Goal: Task Accomplishment & Management: Manage account settings

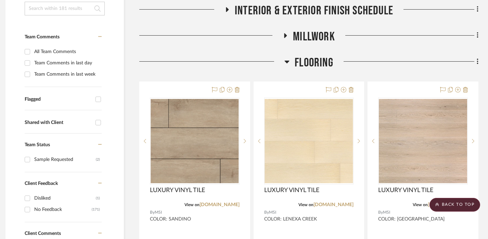
click at [314, 55] on span "Flooring" at bounding box center [313, 62] width 39 height 15
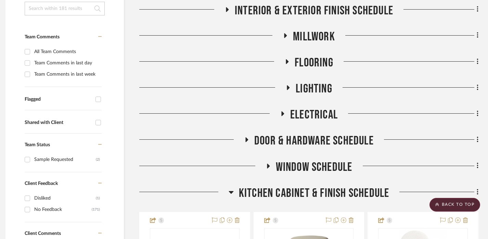
scroll to position [160, 5]
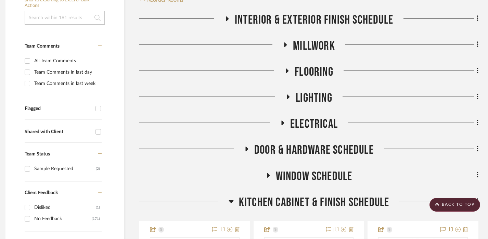
click at [264, 199] on span "Kitchen Cabinet & Finish Schedule" at bounding box center [314, 202] width 150 height 15
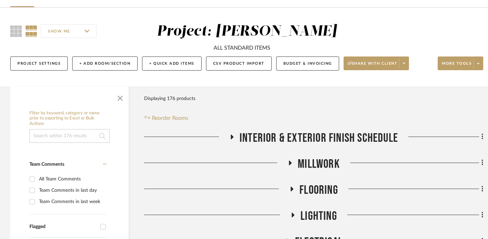
scroll to position [45, 0]
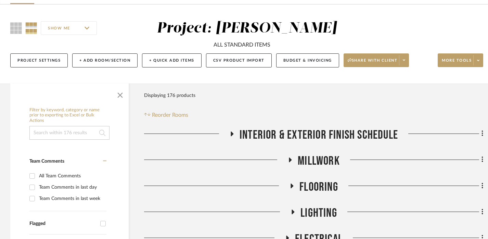
click at [370, 129] on span "Interior & Exterior Finish Schedule" at bounding box center [318, 135] width 158 height 15
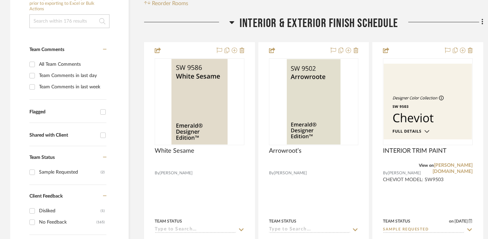
scroll to position [159, 0]
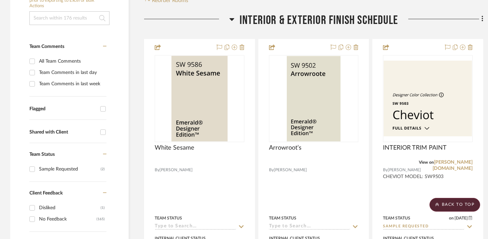
click at [353, 14] on span "Interior & Exterior Finish Schedule" at bounding box center [318, 20] width 158 height 15
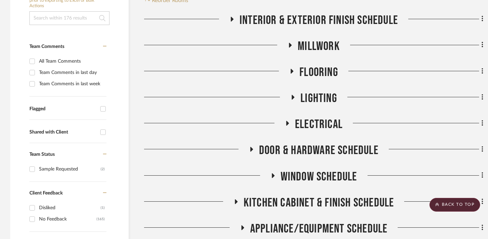
click at [313, 47] on span "Millwork" at bounding box center [319, 46] width 42 height 15
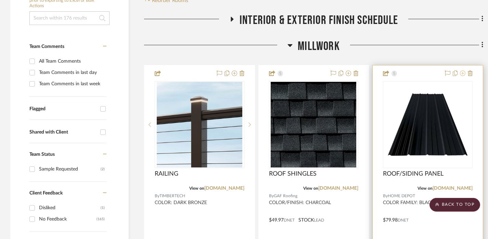
click at [463, 74] on icon at bounding box center [462, 72] width 5 height 5
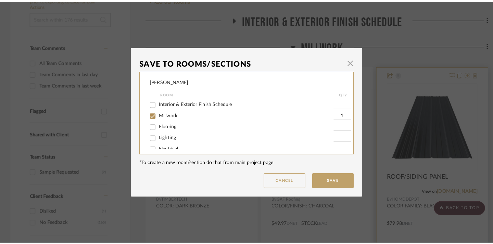
scroll to position [0, 0]
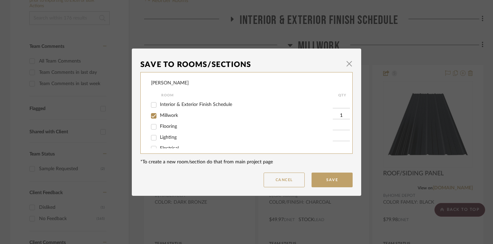
click at [165, 116] on span "Millwork" at bounding box center [169, 115] width 18 height 5
click at [159, 116] on input "Millwork" at bounding box center [153, 115] width 11 height 11
checkbox input "false"
click at [177, 108] on div "Interior & Exterior Finish Schedule" at bounding box center [242, 105] width 182 height 11
click at [178, 100] on div "Interior & Exterior Finish Schedule" at bounding box center [242, 105] width 182 height 11
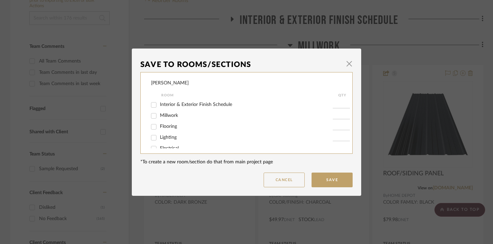
click at [181, 104] on span "Interior & Exterior Finish Schedule" at bounding box center [196, 104] width 72 height 5
click at [159, 104] on input "Interior & Exterior Finish Schedule" at bounding box center [153, 105] width 11 height 11
checkbox input "true"
type input "1"
click at [328, 181] on button "Save" at bounding box center [331, 180] width 41 height 15
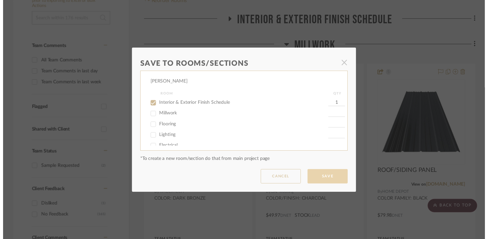
scroll to position [159, 0]
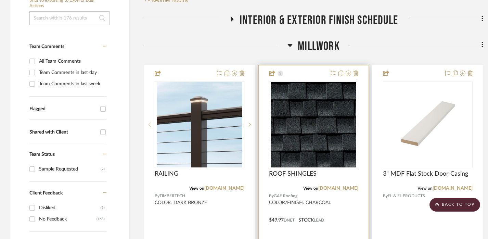
click at [348, 73] on icon at bounding box center [347, 72] width 5 height 5
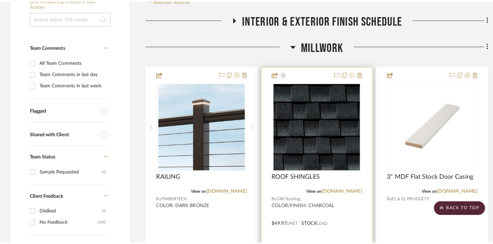
scroll to position [0, 0]
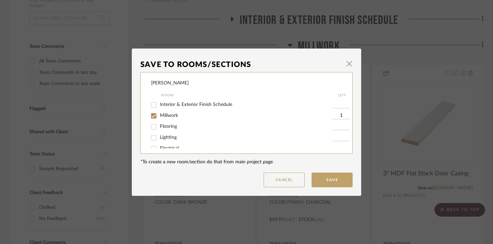
click at [156, 106] on input "Interior & Exterior Finish Schedule" at bounding box center [153, 105] width 11 height 11
checkbox input "true"
type input "1"
click at [160, 114] on span "Millwork" at bounding box center [169, 115] width 18 height 5
click at [158, 114] on input "Millwork" at bounding box center [153, 115] width 11 height 11
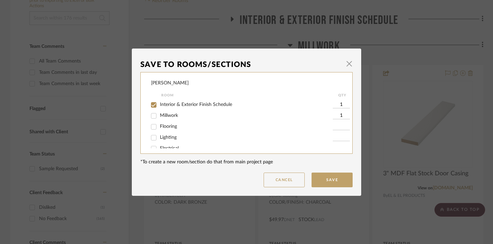
checkbox input "false"
click at [319, 179] on button "Save" at bounding box center [331, 180] width 41 height 15
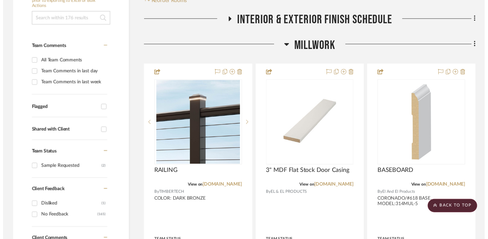
scroll to position [159, 0]
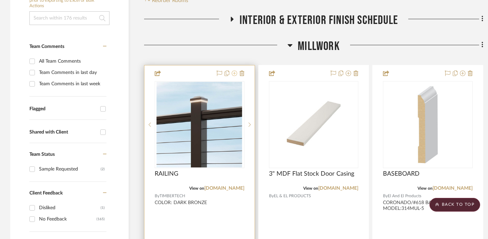
click at [233, 74] on icon at bounding box center [234, 72] width 5 height 5
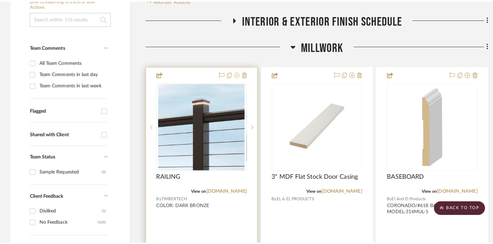
scroll to position [0, 0]
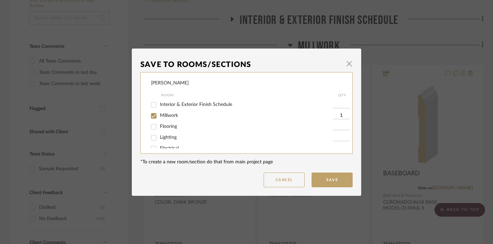
click at [175, 105] on span "Interior & Exterior Finish Schedule" at bounding box center [196, 104] width 72 height 5
click at [159, 105] on input "Interior & Exterior Finish Schedule" at bounding box center [153, 105] width 11 height 11
checkbox input "true"
type input "1"
click at [163, 118] on span "Millwork" at bounding box center [169, 115] width 18 height 5
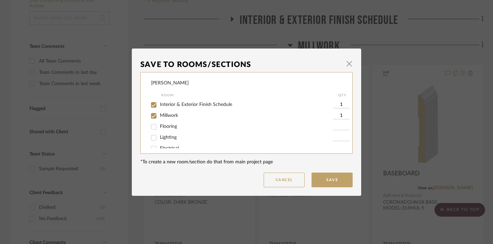
click at [159, 119] on input "Millwork" at bounding box center [153, 115] width 11 height 11
checkbox input "false"
click at [329, 182] on button "Save" at bounding box center [331, 180] width 41 height 15
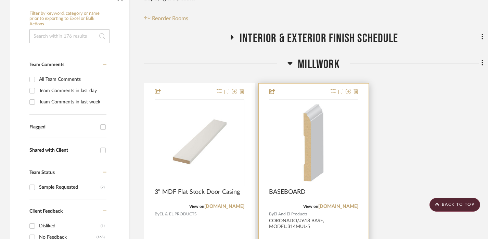
scroll to position [89, 0]
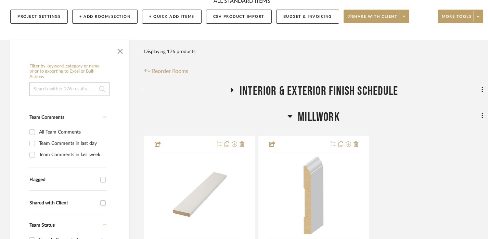
click at [317, 112] on span "Millwork" at bounding box center [319, 117] width 42 height 15
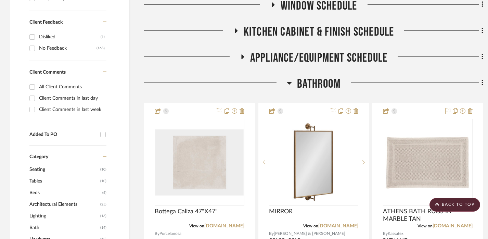
scroll to position [331, 0]
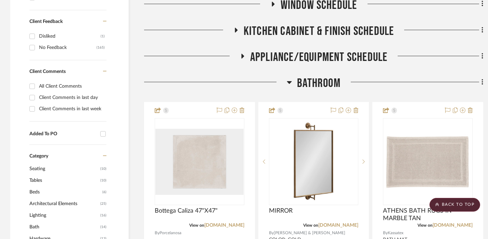
click at [321, 83] on span "Bathroom" at bounding box center [318, 83] width 43 height 15
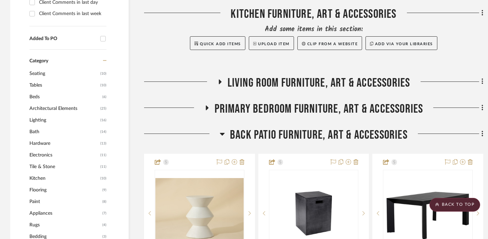
scroll to position [426, 0]
click at [309, 130] on span "Back Patio Furniture, Art & Accessories" at bounding box center [319, 134] width 178 height 15
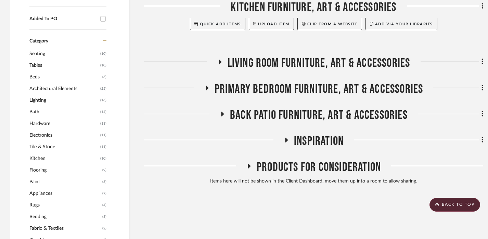
scroll to position [452, 0]
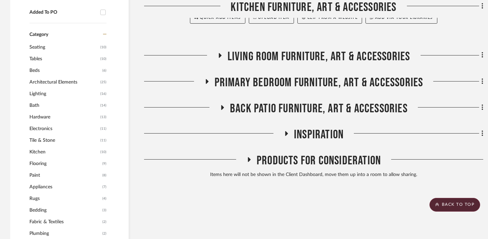
click at [288, 159] on span "Products For Consideration" at bounding box center [319, 160] width 124 height 15
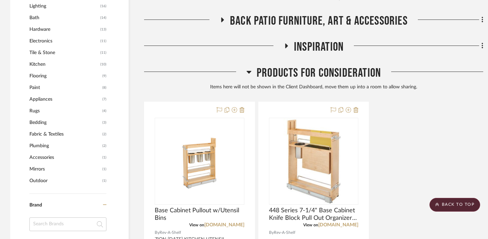
scroll to position [594, 0]
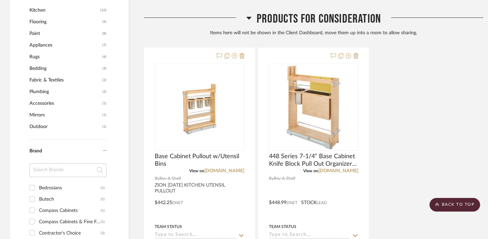
click at [288, 24] on span "Products For Consideration" at bounding box center [319, 19] width 124 height 15
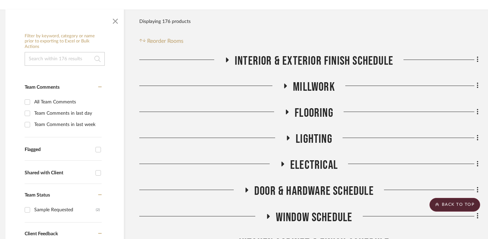
scroll to position [73, 5]
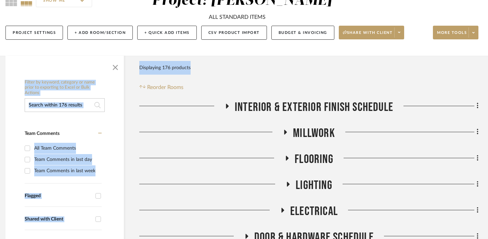
drag, startPoint x: 299, startPoint y: 75, endPoint x: 88, endPoint y: 102, distance: 213.0
click at [88, 101] on input at bounding box center [65, 105] width 80 height 14
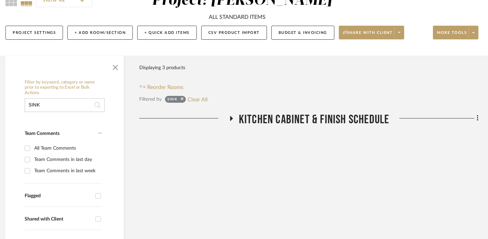
type input "SINK"
click at [294, 118] on span "Kitchen Cabinet & Finish Schedule" at bounding box center [314, 119] width 150 height 15
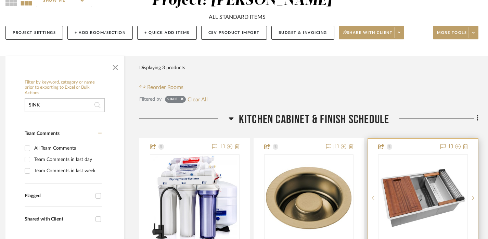
scroll to position [191, 5]
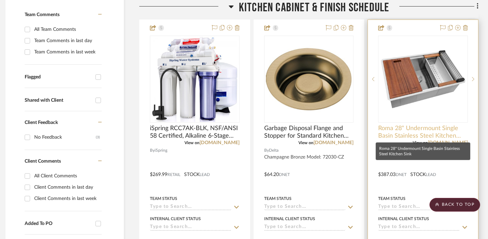
click at [419, 127] on span "Roma 28" Undermount Single Basin Stainless Steel Kitchen Sink" at bounding box center [423, 131] width 90 height 15
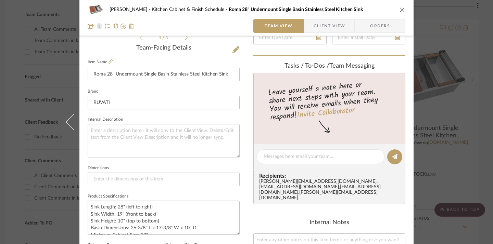
scroll to position [122, 0]
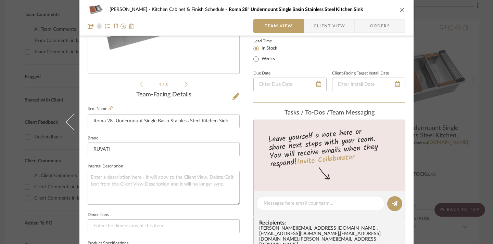
click at [399, 9] on icon "close" at bounding box center [401, 9] width 5 height 5
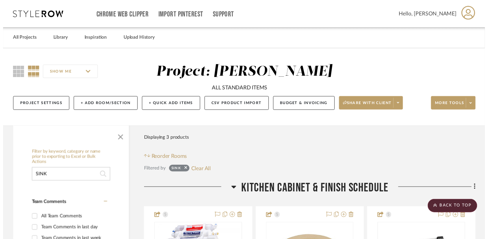
scroll to position [191, 5]
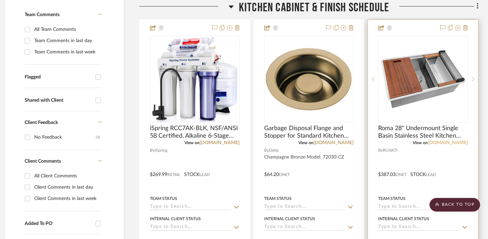
click at [462, 144] on link "[DOMAIN_NAME]" at bounding box center [448, 142] width 40 height 5
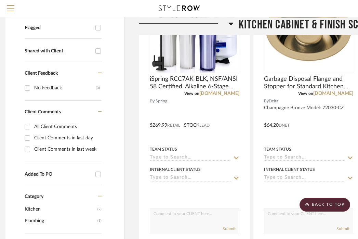
scroll to position [0, 5]
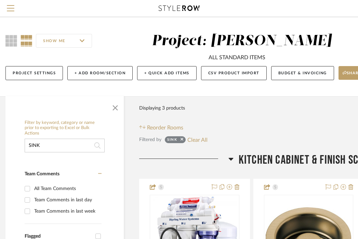
click at [62, 147] on input "SINK" at bounding box center [65, 146] width 80 height 14
click at [12, 2] on button "Menu" at bounding box center [10, 8] width 21 height 17
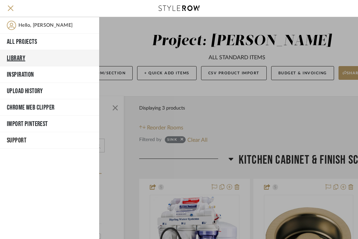
click at [21, 59] on button "Library" at bounding box center [49, 58] width 99 height 16
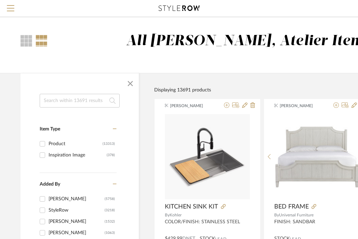
click at [74, 97] on input at bounding box center [80, 101] width 80 height 14
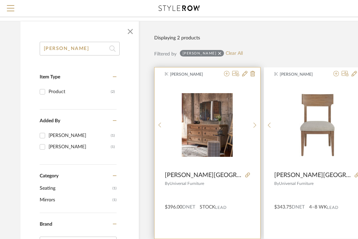
scroll to position [53, 5]
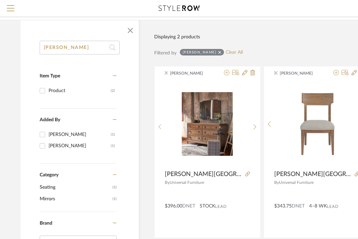
click at [85, 48] on input "[PERSON_NAME]" at bounding box center [80, 48] width 80 height 14
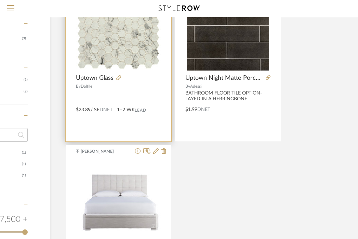
scroll to position [199, 94]
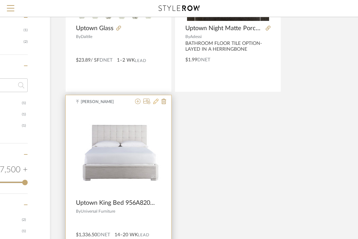
type input "UPTOWN"
click at [156, 102] on icon at bounding box center [155, 101] width 5 height 5
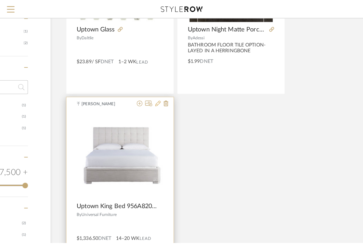
scroll to position [0, 0]
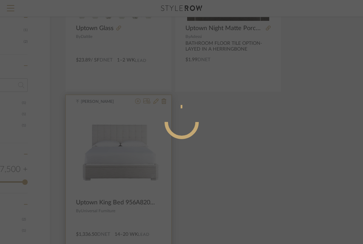
radio input "true"
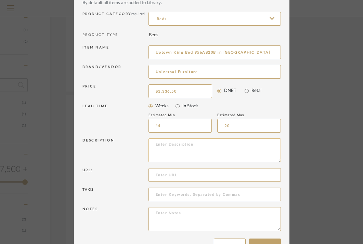
scroll to position [43, 0]
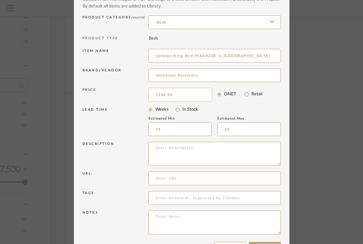
click at [188, 92] on input "1336.50" at bounding box center [180, 95] width 64 height 14
type input "$1,320.00"
click at [135, 148] on div "Description" at bounding box center [115, 154] width 66 height 24
click at [187, 110] on label "In Stock" at bounding box center [190, 109] width 16 height 7
click at [182, 110] on input "In Stock" at bounding box center [178, 110] width 10 height 10
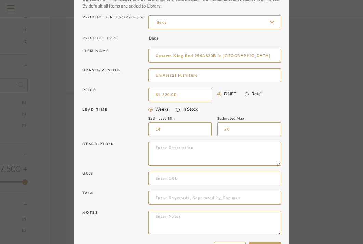
radio input "true"
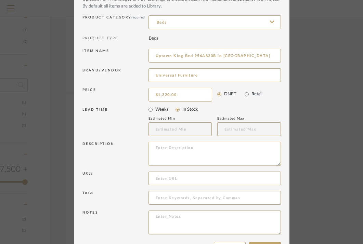
click at [205, 154] on textarea at bounding box center [214, 154] width 132 height 24
click at [170, 146] on textarea "FINISH:ALABASTER" at bounding box center [214, 154] width 132 height 24
type textarea "FINISH: ALABASTER"
click at [130, 175] on div "Url:" at bounding box center [115, 179] width 66 height 14
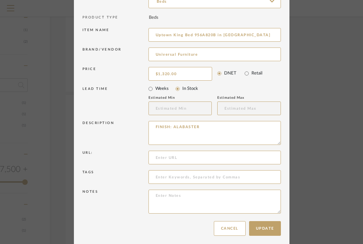
scroll to position [67, 0]
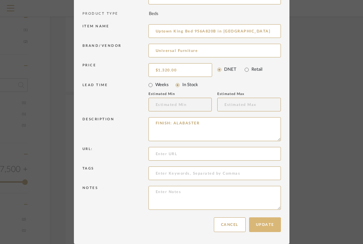
click at [265, 225] on button "Update" at bounding box center [265, 225] width 32 height 15
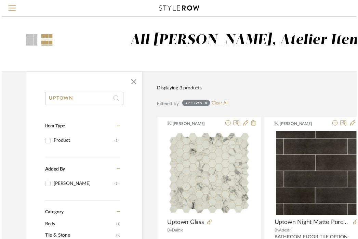
scroll to position [199, 94]
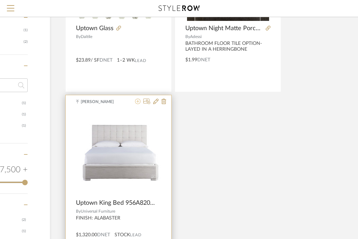
click at [138, 102] on icon at bounding box center [137, 101] width 5 height 5
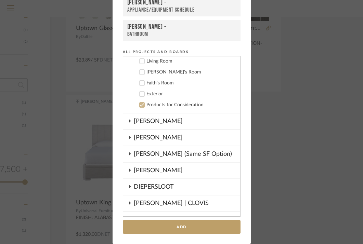
scroll to position [0, 0]
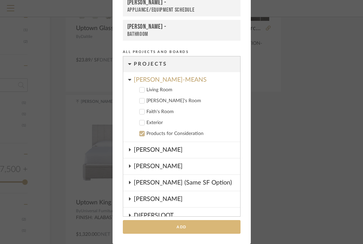
click at [167, 230] on button "Add" at bounding box center [182, 227] width 118 height 14
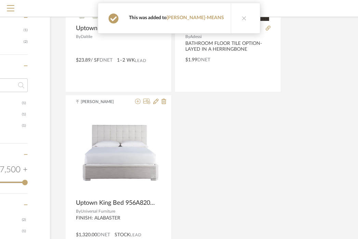
scroll to position [187, 94]
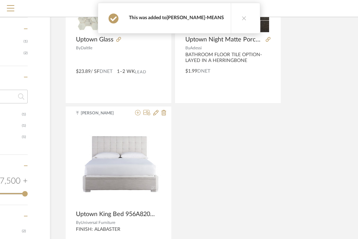
click at [197, 18] on link "[PERSON_NAME]-MEANS" at bounding box center [195, 17] width 57 height 5
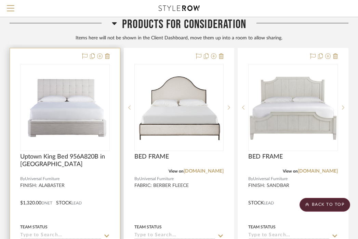
scroll to position [3071, 134]
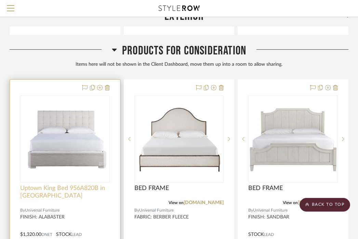
click at [88, 184] on span "Uptown King Bed 956A820B in [GEOGRAPHIC_DATA]" at bounding box center [65, 191] width 90 height 15
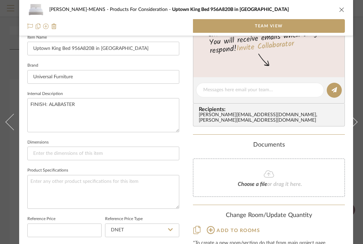
scroll to position [194, 0]
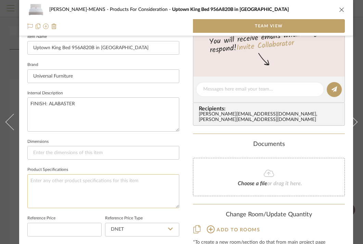
click at [137, 181] on textarea at bounding box center [103, 191] width 152 height 34
type textarea "MODEL:"
paste textarea "Uptown Queen Bed #956A310B"
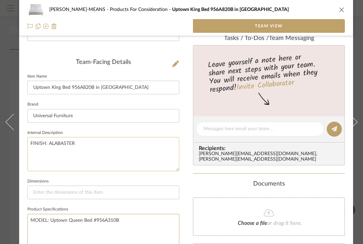
scroll to position [154, 0]
type textarea "MODEL: Uptown Queen Bed #956A310B"
click at [143, 86] on input "Uptown King Bed 956A820B in [GEOGRAPHIC_DATA]" at bounding box center [103, 88] width 152 height 14
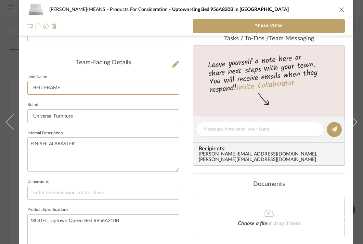
type input "BED FRAME"
click at [187, 98] on div "[PERSON_NAME]-MEANS Products For Consideration Uptown King Bed 956A820B in Alab…" at bounding box center [186, 83] width 334 height 464
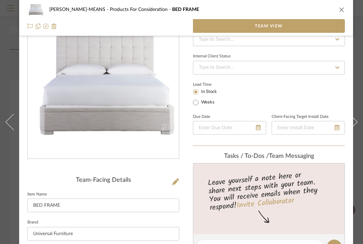
scroll to position [0, 0]
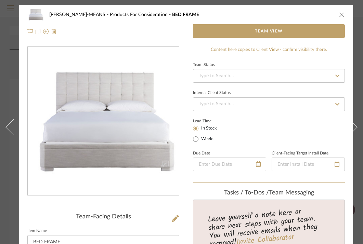
click at [340, 15] on icon "close" at bounding box center [341, 14] width 5 height 5
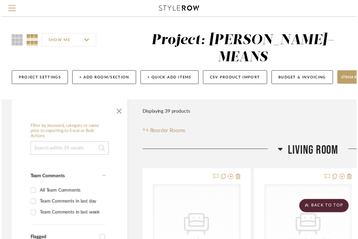
scroll to position [3071, 134]
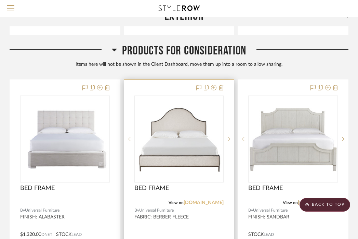
click at [186, 200] on link "[DOMAIN_NAME]" at bounding box center [204, 202] width 40 height 5
click at [202, 195] on div at bounding box center [179, 205] width 110 height 251
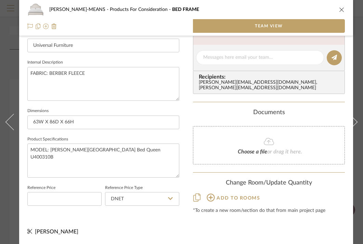
scroll to position [231, 0]
click at [340, 10] on icon "close" at bounding box center [341, 9] width 5 height 5
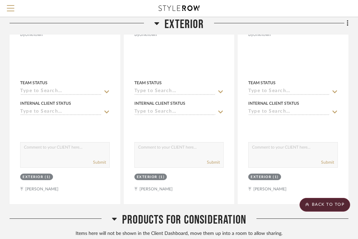
scroll to position [2822, 134]
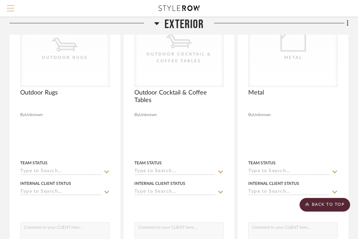
click at [11, 9] on span "Menu" at bounding box center [11, 10] width 8 height 10
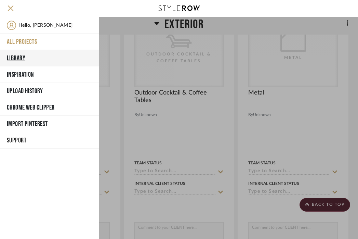
click at [15, 55] on button "Library" at bounding box center [49, 58] width 99 height 16
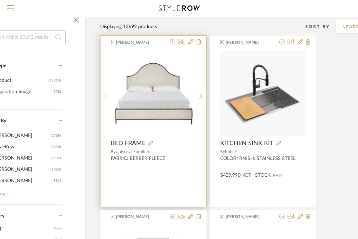
scroll to position [72, 59]
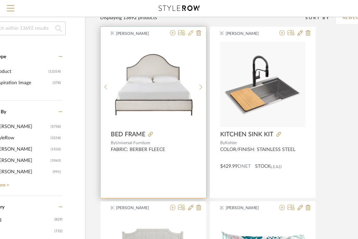
click at [192, 35] on icon at bounding box center [190, 32] width 5 height 5
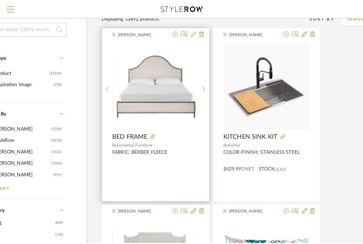
scroll to position [0, 0]
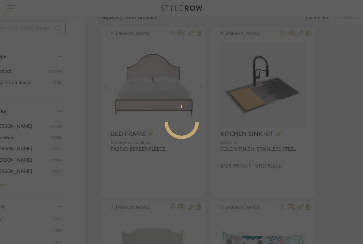
radio input "true"
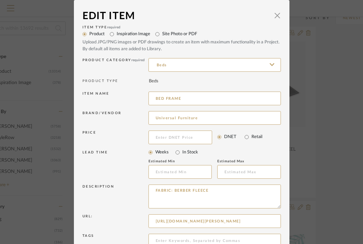
scroll to position [40, 0]
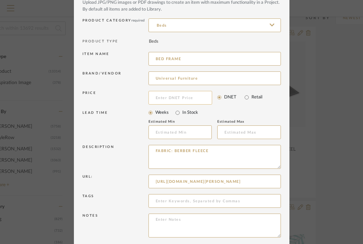
click at [185, 96] on input at bounding box center [180, 98] width 64 height 14
type input "$2,810.50"
click at [134, 166] on div "Description" at bounding box center [115, 157] width 66 height 24
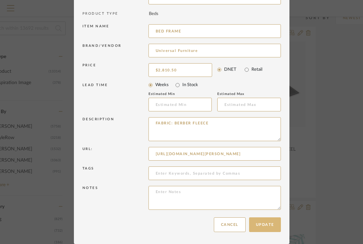
click at [264, 229] on button "Update" at bounding box center [265, 225] width 32 height 15
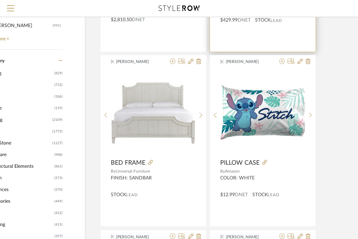
scroll to position [221, 59]
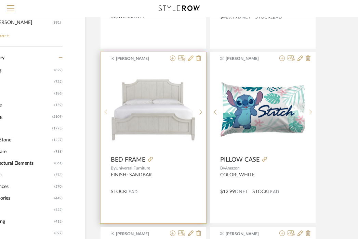
click at [188, 60] on icon at bounding box center [190, 57] width 5 height 5
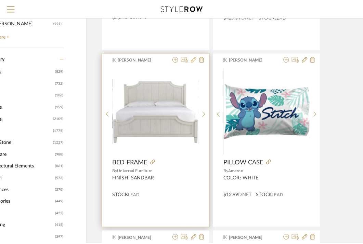
scroll to position [0, 0]
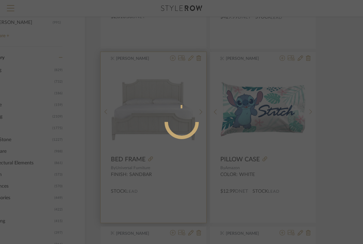
radio input "true"
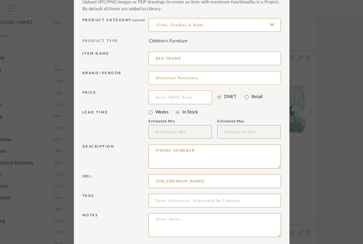
scroll to position [40, 0]
click at [171, 96] on input at bounding box center [180, 97] width 64 height 14
type input "$1,144.00"
click at [117, 160] on div "Description" at bounding box center [115, 156] width 66 height 24
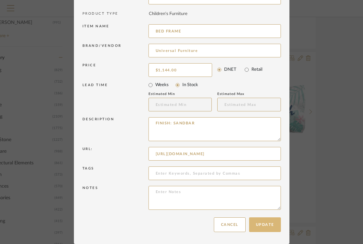
click at [262, 224] on button "Update" at bounding box center [265, 225] width 32 height 15
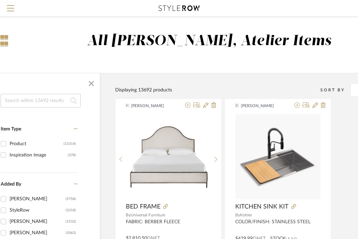
scroll to position [0, 40]
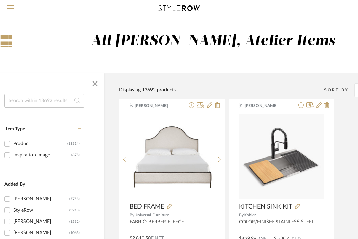
click at [50, 104] on input at bounding box center [44, 101] width 80 height 14
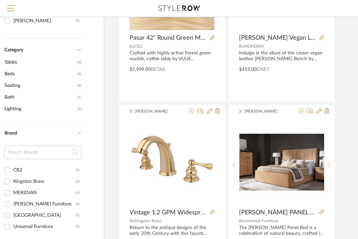
scroll to position [0, 40]
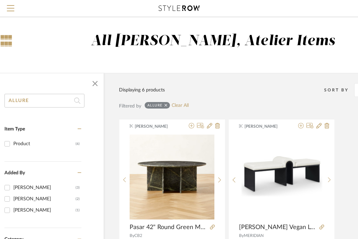
click at [45, 105] on input "ALLURE" at bounding box center [44, 101] width 80 height 14
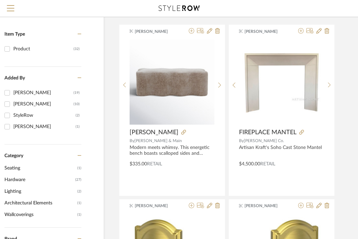
scroll to position [0, 40]
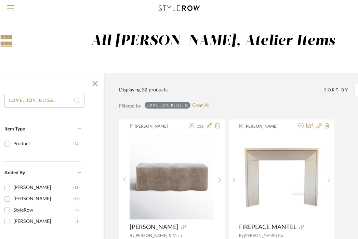
click at [48, 103] on input "LOVE. JOY. BLISS." at bounding box center [44, 101] width 80 height 14
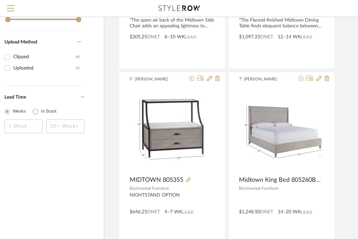
scroll to position [400, 40]
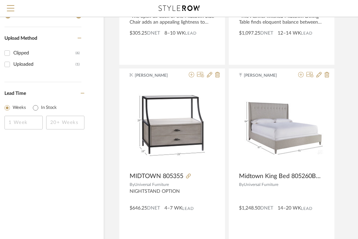
type input "MIDTOWN"
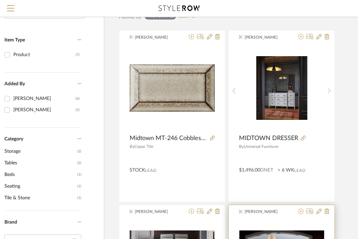
scroll to position [89, 40]
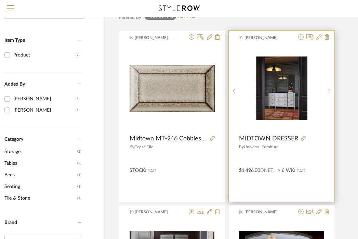
click at [318, 37] on icon at bounding box center [318, 36] width 5 height 5
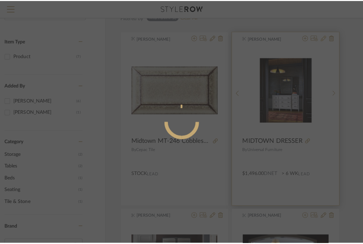
scroll to position [0, 0]
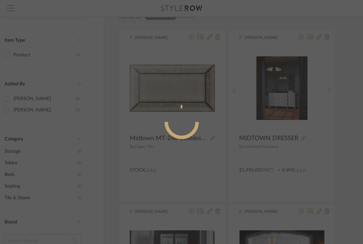
radio input "true"
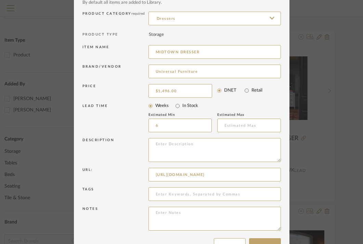
scroll to position [53, 0]
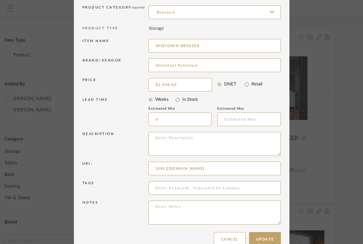
drag, startPoint x: 176, startPoint y: 45, endPoint x: 140, endPoint y: 45, distance: 35.9
click at [140, 45] on div "Item name MIDTOWN DRESSER" at bounding box center [181, 46] width 198 height 19
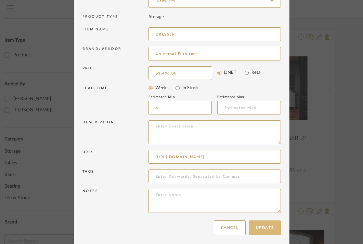
type input "DRESSER"
click at [260, 230] on button "Update" at bounding box center [265, 228] width 32 height 15
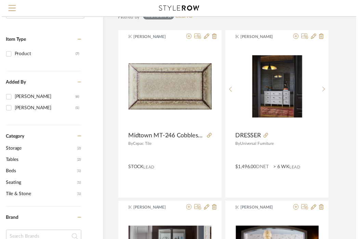
scroll to position [89, 40]
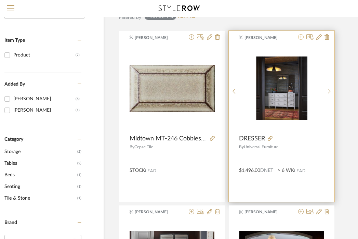
click at [302, 38] on icon at bounding box center [300, 36] width 5 height 5
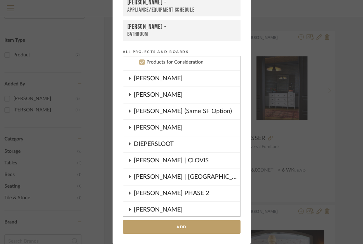
scroll to position [0, 0]
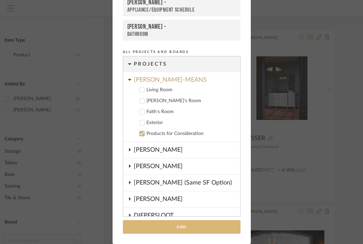
click at [183, 230] on button "Add" at bounding box center [182, 227] width 118 height 14
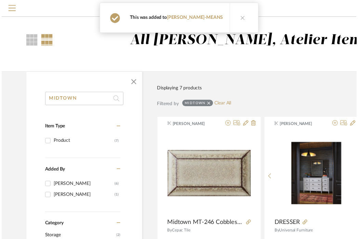
scroll to position [89, 40]
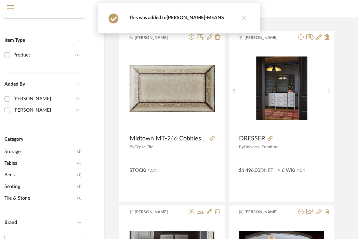
click at [188, 17] on link "[PERSON_NAME]-MEANS" at bounding box center [195, 17] width 57 height 5
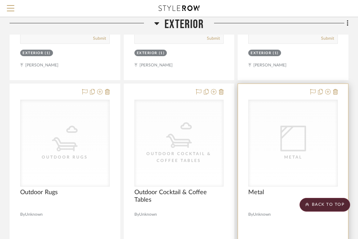
scroll to position [2810, 134]
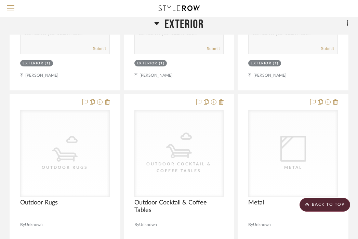
click at [189, 23] on span "Exterior" at bounding box center [184, 24] width 39 height 15
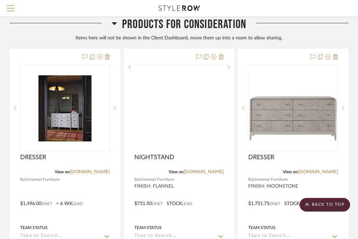
scroll to position [2563, 134]
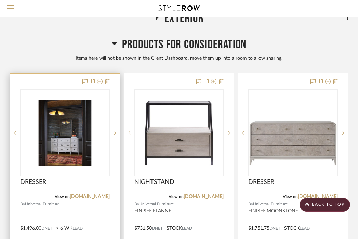
click at [61, 178] on div "DRESSER" at bounding box center [65, 185] width 90 height 15
click at [63, 138] on img "0" at bounding box center [65, 133] width 88 height 66
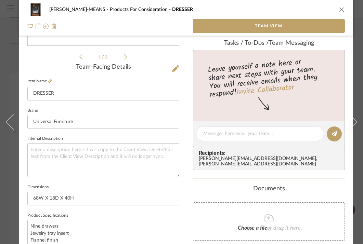
scroll to position [151, 0]
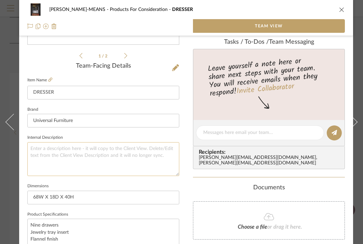
click at [115, 161] on textarea at bounding box center [103, 159] width 152 height 34
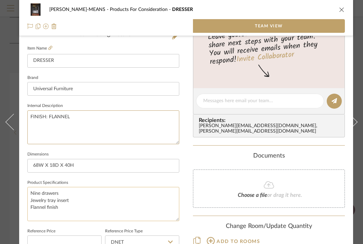
type textarea "FINISH: FLANNEL"
drag, startPoint x: 60, startPoint y: 207, endPoint x: 26, endPoint y: 189, distance: 38.7
click at [26, 189] on div "[PERSON_NAME]-MEANS Products For Consideration DRESSER Team View 1 / 2 Team-Fac…" at bounding box center [186, 54] width 334 height 465
type textarea "MODEL:"
paste textarea "Midtown Dresser 805040 Quantity"
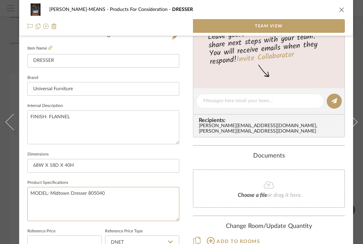
type textarea "MODEL: Midtown Dresser 805040"
click at [178, 185] on fieldset "Product Specifications MODEL: Midtown Dresser 805040" at bounding box center [103, 199] width 152 height 43
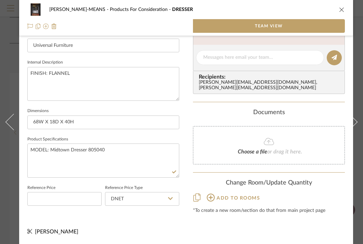
click at [342, 10] on icon "close" at bounding box center [341, 9] width 5 height 5
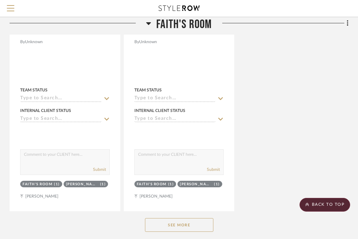
scroll to position [2294, 134]
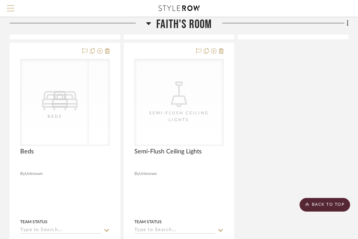
click at [17, 10] on button "Menu" at bounding box center [10, 8] width 21 height 17
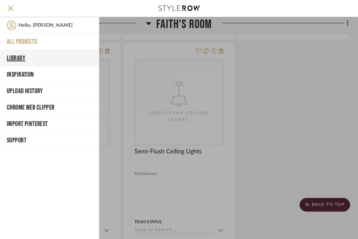
click at [14, 54] on button "Library" at bounding box center [49, 58] width 99 height 16
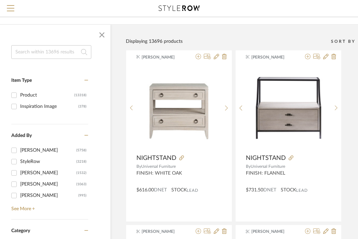
scroll to position [0, 33]
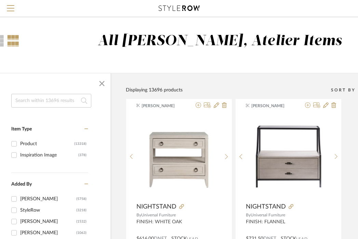
click at [42, 96] on input at bounding box center [51, 101] width 80 height 14
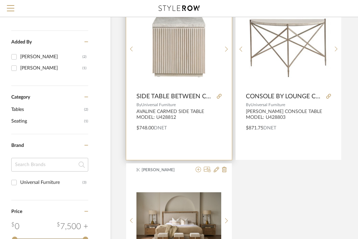
scroll to position [32, 33]
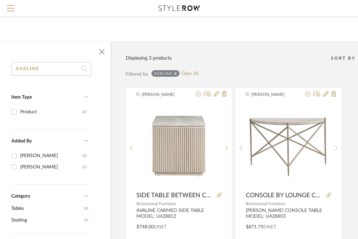
click at [35, 70] on input "AVALINE" at bounding box center [51, 69] width 80 height 14
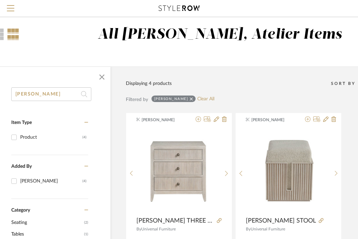
scroll to position [0, 33]
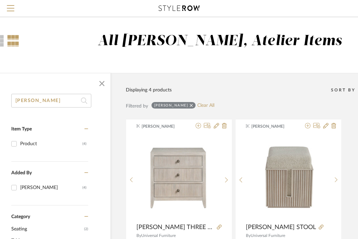
click at [53, 101] on input "[PERSON_NAME]" at bounding box center [51, 101] width 80 height 14
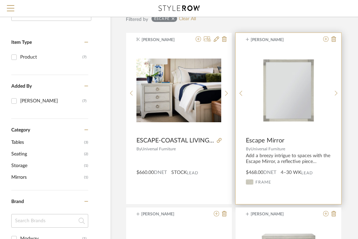
scroll to position [21, 33]
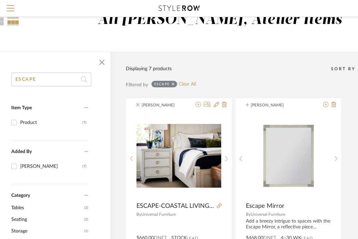
click at [52, 86] on input "ESCAPE" at bounding box center [51, 80] width 80 height 14
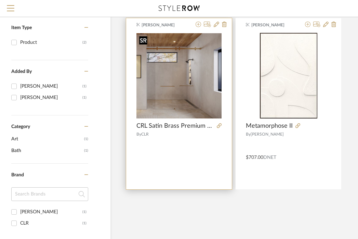
scroll to position [42, 33]
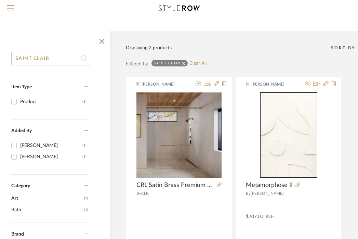
click at [57, 61] on input "SAINT CLAIR" at bounding box center [51, 59] width 80 height 14
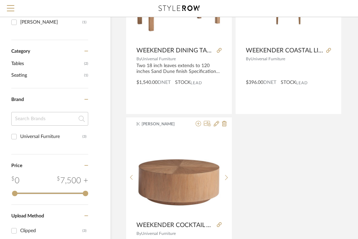
scroll to position [0, 33]
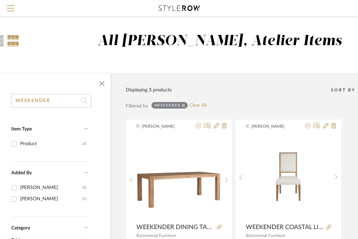
click at [48, 103] on input "WEEKENDER" at bounding box center [51, 101] width 80 height 14
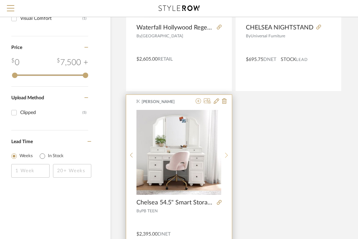
scroll to position [260, 33]
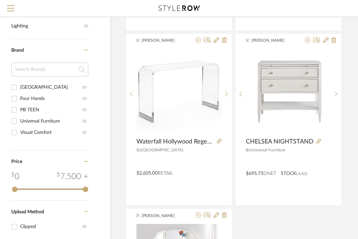
type input "[PERSON_NAME]"
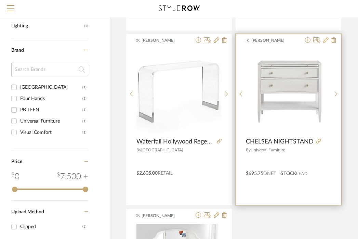
click at [325, 43] on fa-icon at bounding box center [325, 40] width 5 height 5
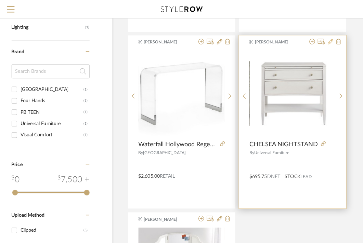
scroll to position [0, 0]
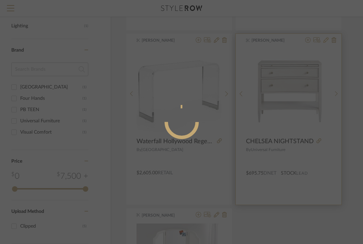
radio input "true"
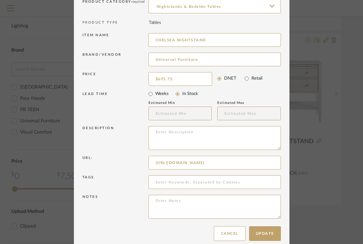
scroll to position [59, 0]
click at [181, 129] on textarea at bounding box center [214, 138] width 132 height 24
paste textarea "Chelsea Nightstand 956A350"
type textarea "MODEL: Chelsea Nightstand 956A350"
click at [176, 38] on input "CHELSEA NIGHTSTAND" at bounding box center [214, 39] width 132 height 14
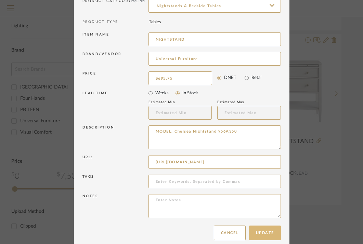
type input "NIGHTSTAND"
click at [264, 234] on button "Update" at bounding box center [265, 233] width 32 height 15
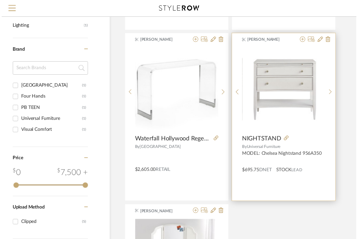
scroll to position [260, 33]
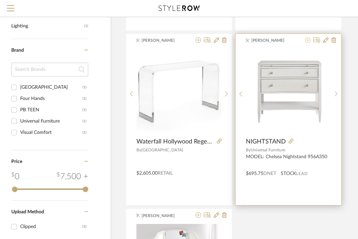
click at [307, 41] on icon at bounding box center [307, 39] width 5 height 5
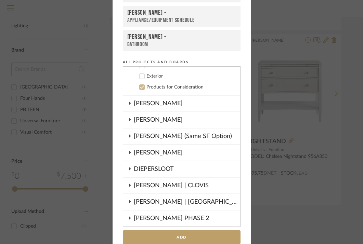
scroll to position [71, 0]
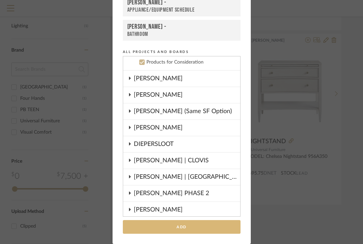
click at [204, 225] on button "Add" at bounding box center [182, 227] width 118 height 14
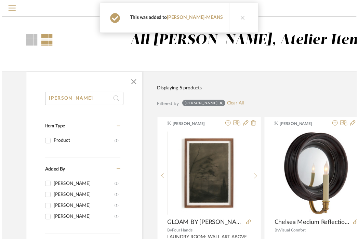
scroll to position [260, 33]
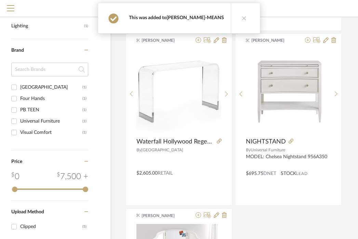
click at [192, 18] on link "[PERSON_NAME]-MEANS" at bounding box center [195, 17] width 57 height 5
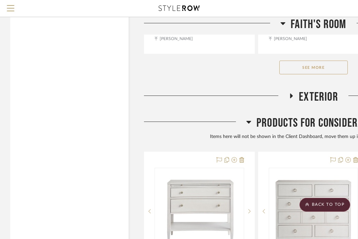
scroll to position [2559, 0]
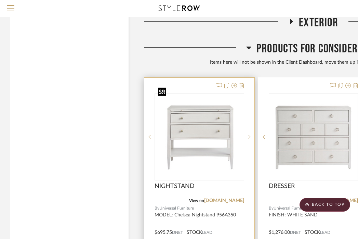
click at [217, 146] on img "0" at bounding box center [199, 137] width 88 height 66
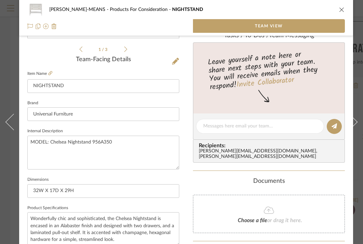
scroll to position [222, 0]
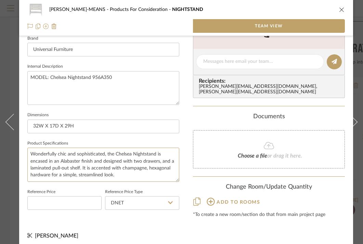
drag, startPoint x: 140, startPoint y: 173, endPoint x: 25, endPoint y: 146, distance: 118.0
click at [25, 146] on div "[PERSON_NAME]-MEANS Products For Consideration NIGHTSTAND Team View 1 / 3 Team-…" at bounding box center [186, 15] width 334 height 465
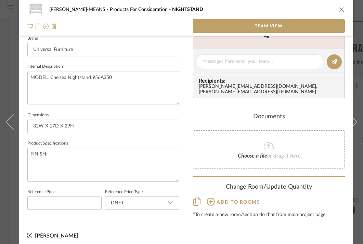
type textarea "FINISH:"
type textarea "FINISH: ALABASTER"
click at [203, 113] on div "Documents" at bounding box center [269, 117] width 152 height 8
click at [339, 8] on icon "close" at bounding box center [341, 9] width 5 height 5
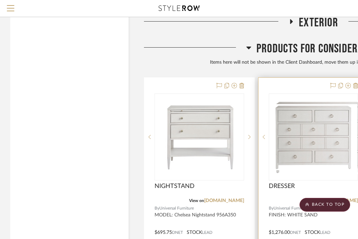
scroll to position [2559, 134]
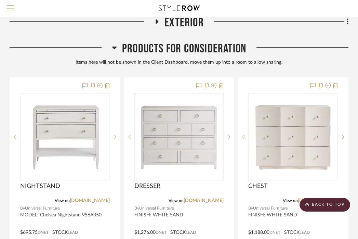
click at [5, 6] on button "Menu" at bounding box center [10, 8] width 21 height 17
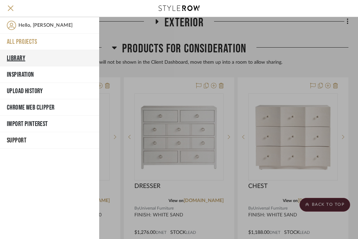
click at [16, 60] on button "Library" at bounding box center [49, 58] width 99 height 16
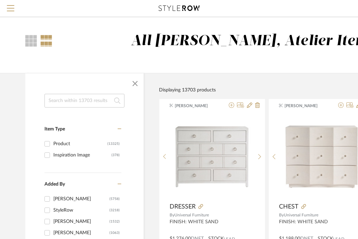
click at [75, 98] on input at bounding box center [84, 101] width 80 height 14
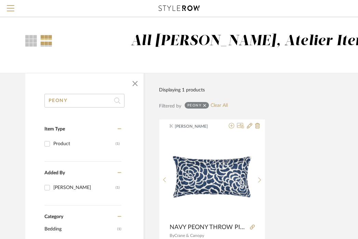
click at [79, 95] on input "PEONY" at bounding box center [84, 101] width 80 height 14
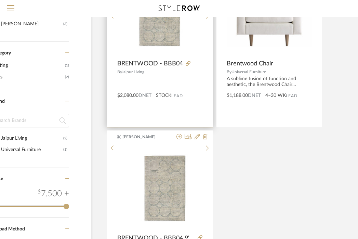
scroll to position [199, 52]
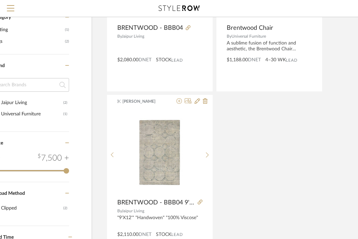
type input "BRENTWOOD"
